Goal: Register for event/course

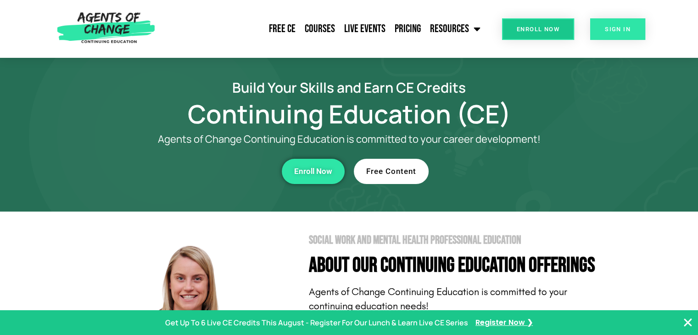
click at [609, 28] on span "SIGN IN" at bounding box center [617, 29] width 26 height 6
click at [609, 26] on span "SIGN IN" at bounding box center [617, 29] width 26 height 6
click at [607, 28] on span "SIGN IN" at bounding box center [617, 29] width 26 height 6
click at [288, 23] on link "Free CE" at bounding box center [282, 28] width 36 height 23
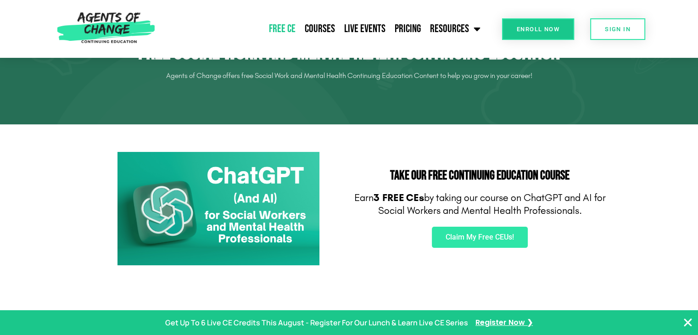
scroll to position [78, 0]
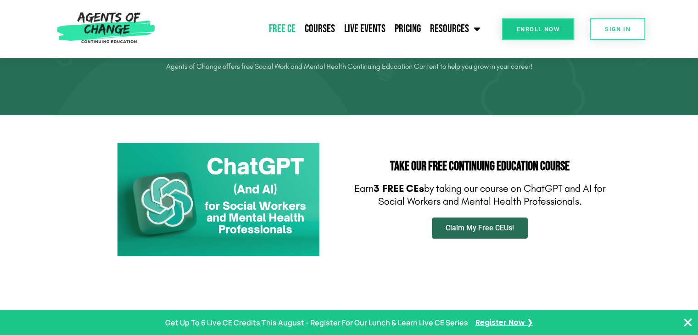
click at [470, 233] on link "Claim My Free CEUs!" at bounding box center [480, 227] width 96 height 21
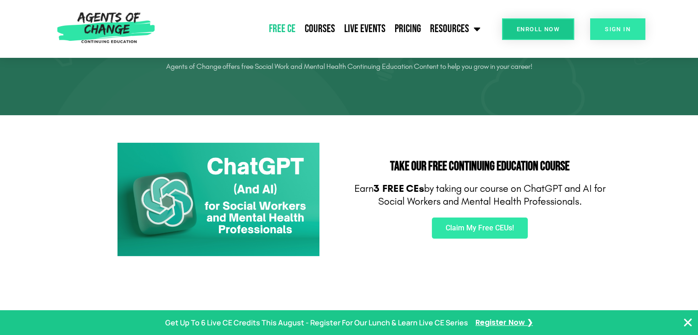
click at [607, 29] on span "SIGN IN" at bounding box center [617, 29] width 26 height 6
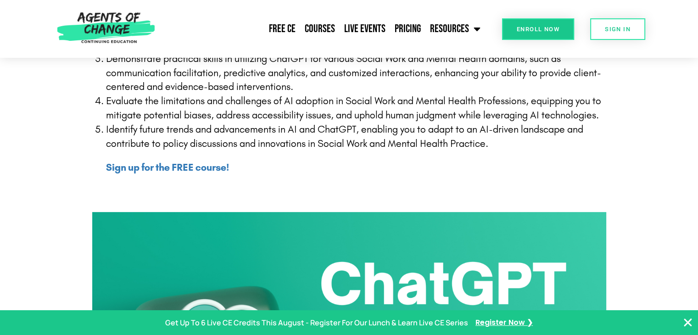
scroll to position [319, 0]
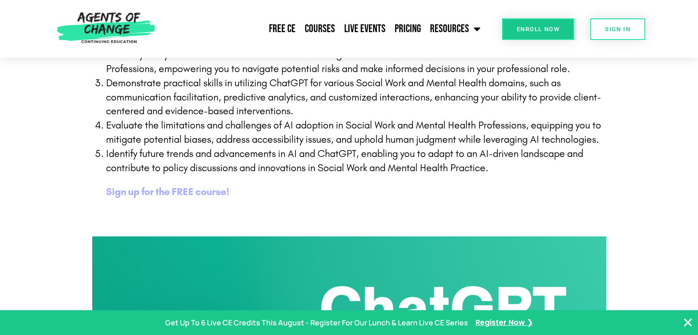
click at [184, 194] on b "Sign up for the FREE course!" at bounding box center [167, 192] width 123 height 12
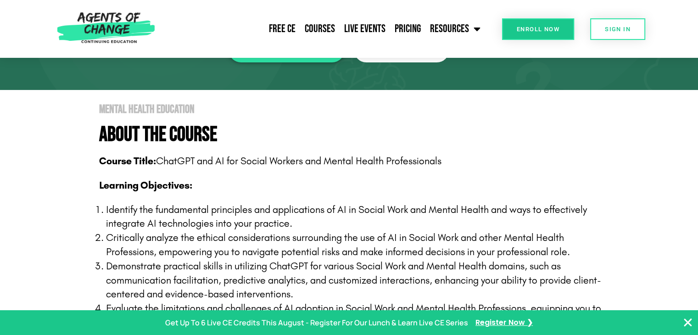
scroll to position [0, 0]
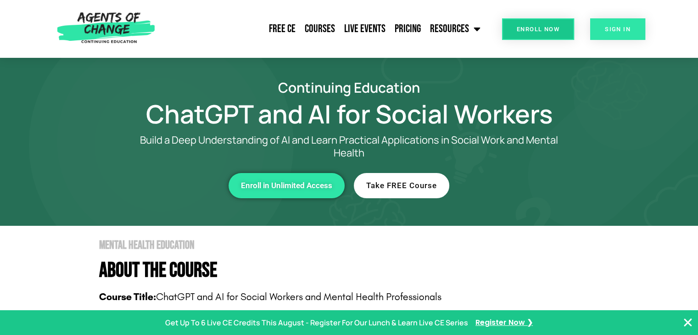
click at [602, 23] on link "SIGN IN" at bounding box center [617, 29] width 55 height 22
